Goal: Task Accomplishment & Management: Manage account settings

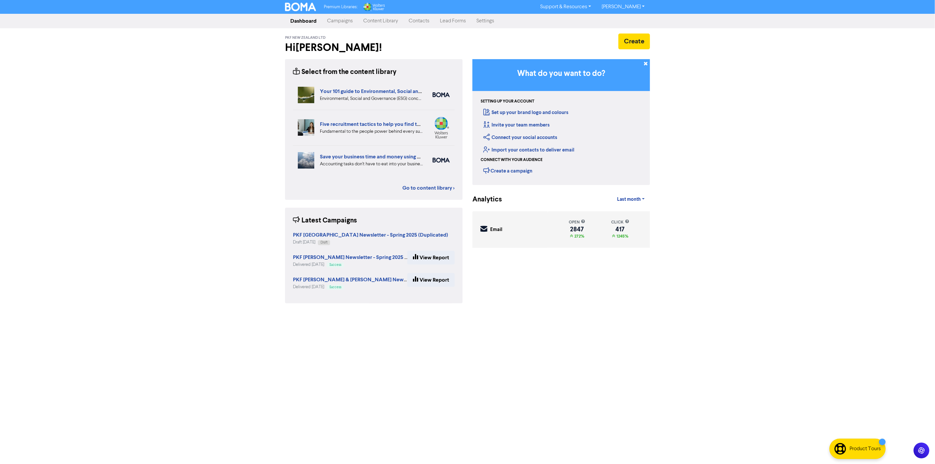
click at [342, 22] on link "Campaigns" at bounding box center [340, 20] width 36 height 13
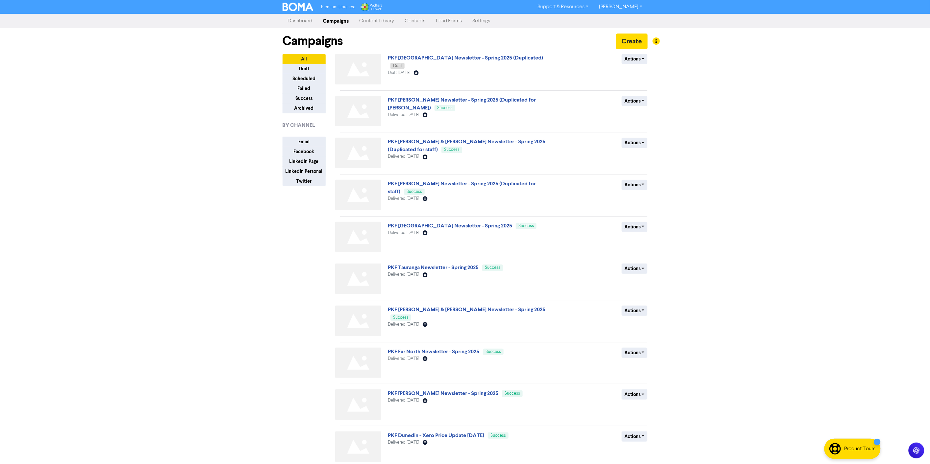
click at [470, 54] on div "PKF Bay of Islands Newsletter - Spring 2025 (Duplicated) Draft Draft [DATE] Ema…" at bounding box center [467, 70] width 159 height 33
click at [420, 53] on div "Campaigns Create" at bounding box center [465, 41] width 365 height 26
click at [422, 56] on link "PKF [GEOGRAPHIC_DATA] Newsletter - Spring 2025 (Duplicated)" at bounding box center [465, 58] width 155 height 7
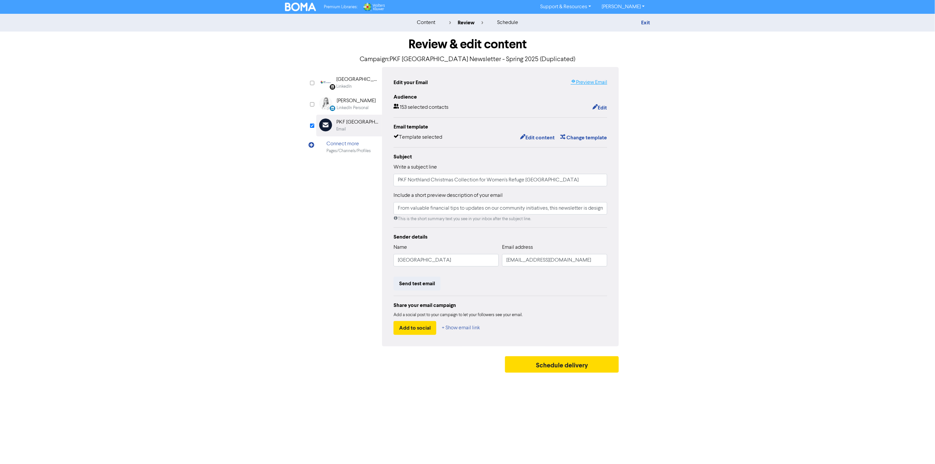
click at [581, 81] on link "Preview Email" at bounding box center [589, 83] width 37 height 8
click at [538, 138] on button "Edit content" at bounding box center [537, 138] width 35 height 9
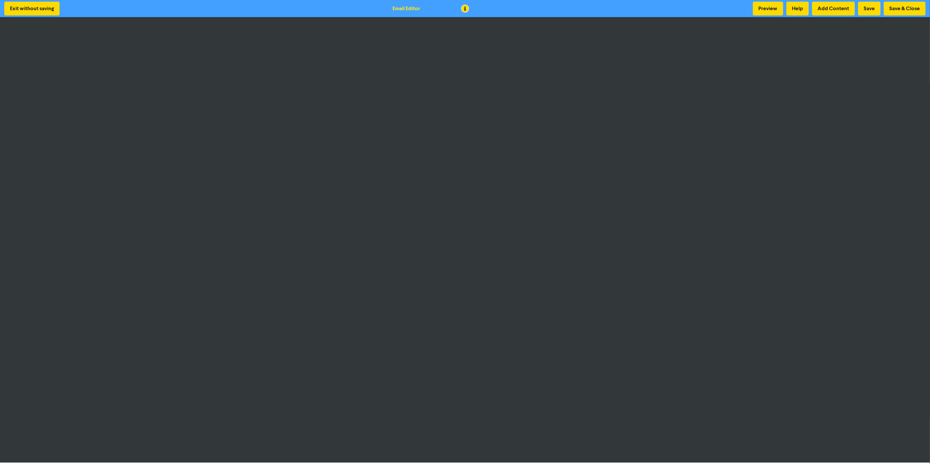
scroll to position [1, 0]
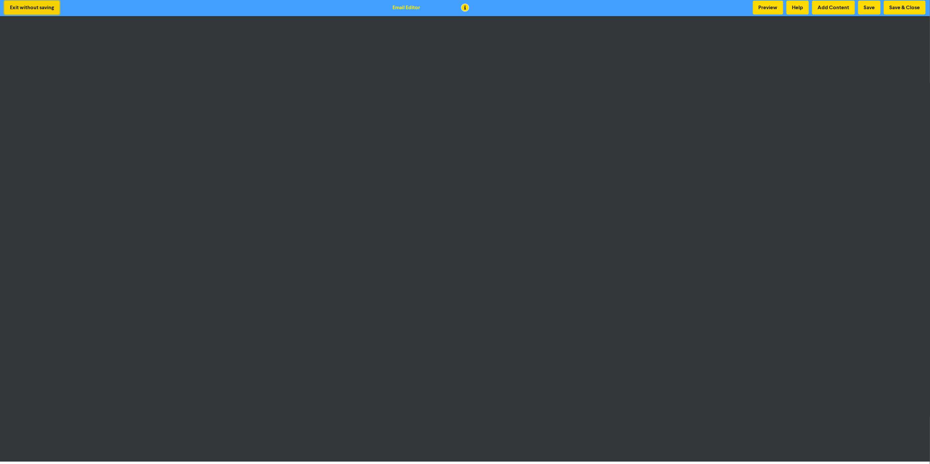
click at [31, 7] on button "Exit without saving" at bounding box center [31, 8] width 55 height 14
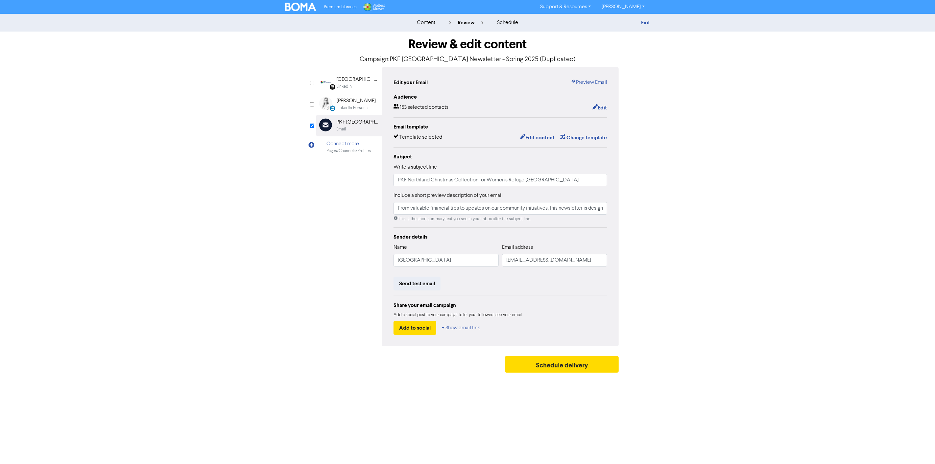
click at [304, 4] on img at bounding box center [300, 7] width 31 height 9
click at [303, 8] on img at bounding box center [300, 7] width 31 height 9
click at [41, 80] on div "content review schedule Exit Review & edit content Campaign: PKF Bay of Islands…" at bounding box center [467, 195] width 935 height 362
click at [293, 8] on img at bounding box center [300, 7] width 31 height 9
